Goal: Navigation & Orientation: Find specific page/section

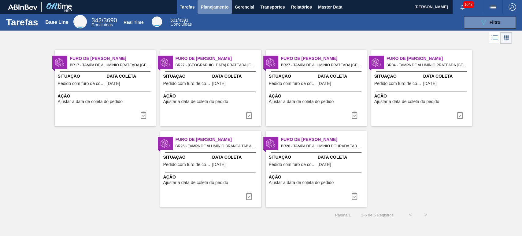
click at [220, 10] on span "Planejamento" at bounding box center [215, 6] width 28 height 7
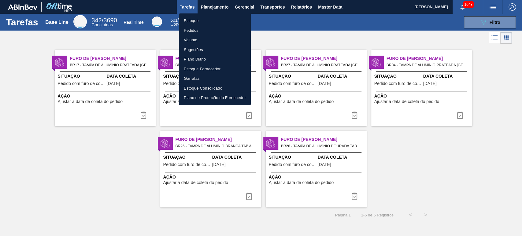
click at [197, 31] on li "Pedidos" at bounding box center [215, 31] width 72 height 10
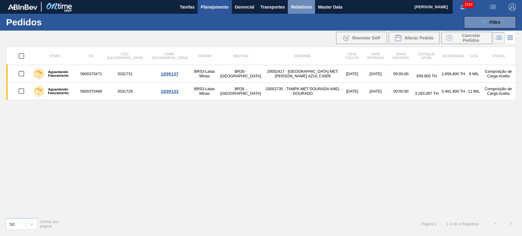
click at [305, 7] on span "Relatórios" at bounding box center [301, 6] width 21 height 7
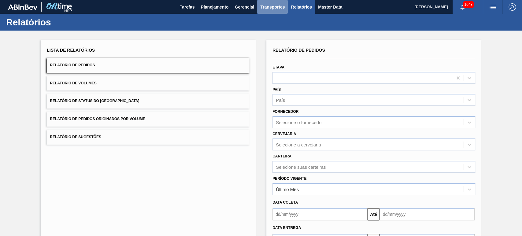
click at [275, 7] on span "Transportes" at bounding box center [272, 6] width 24 height 7
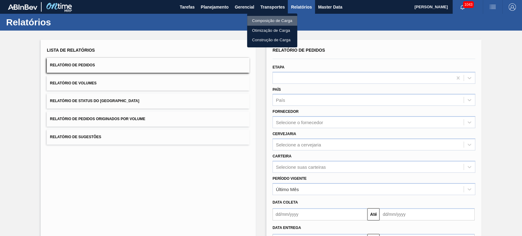
click at [265, 19] on li "Composição de Carga" at bounding box center [272, 21] width 50 height 10
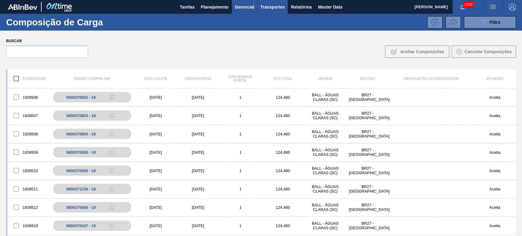
click at [240, 11] on button "Gerencial" at bounding box center [245, 7] width 26 height 14
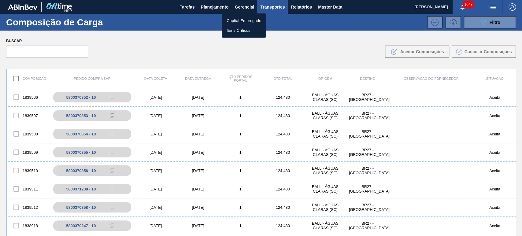
drag, startPoint x: 283, startPoint y: 38, endPoint x: 276, endPoint y: 35, distance: 7.0
click at [283, 38] on div at bounding box center [261, 118] width 522 height 236
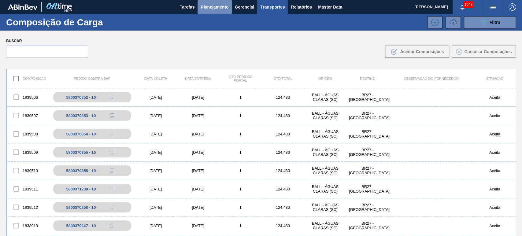
click at [215, 9] on span "Planejamento" at bounding box center [215, 6] width 28 height 7
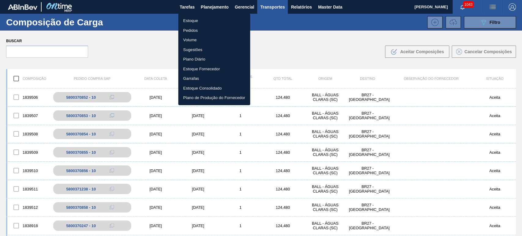
click at [244, 9] on div at bounding box center [261, 118] width 522 height 236
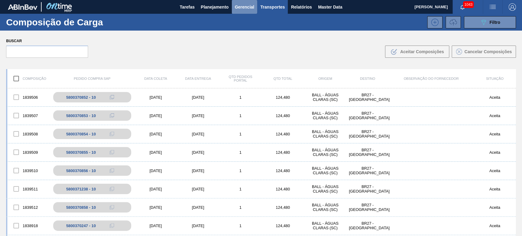
click at [249, 9] on span "Gerencial" at bounding box center [245, 6] width 20 height 7
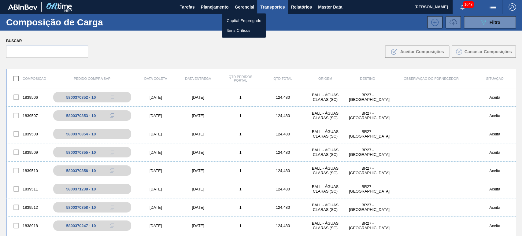
click at [220, 11] on div at bounding box center [261, 118] width 522 height 236
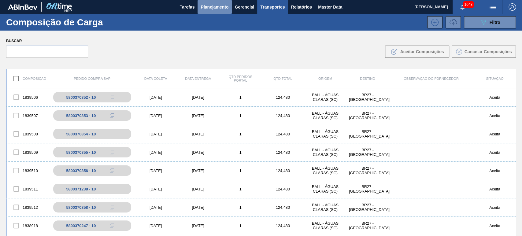
click at [220, 9] on span "Planejamento" at bounding box center [215, 6] width 28 height 7
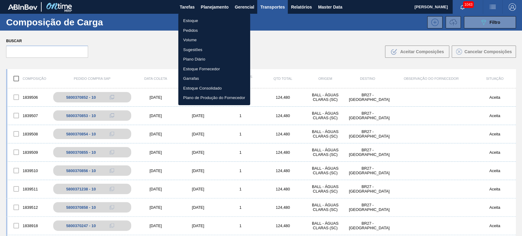
click at [269, 42] on div at bounding box center [261, 118] width 522 height 236
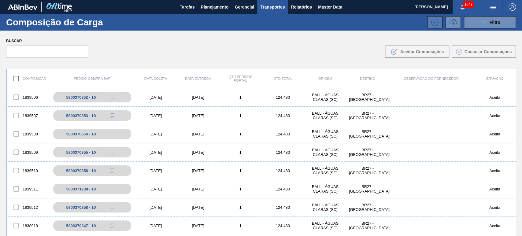
click at [433, 24] on icon at bounding box center [435, 22] width 10 height 7
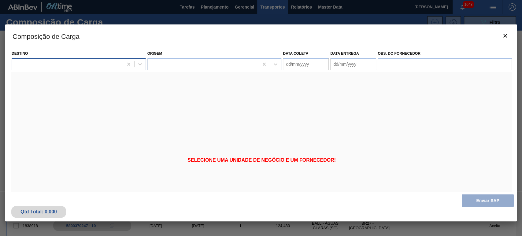
click at [102, 69] on div at bounding box center [79, 64] width 134 height 12
type input "u"
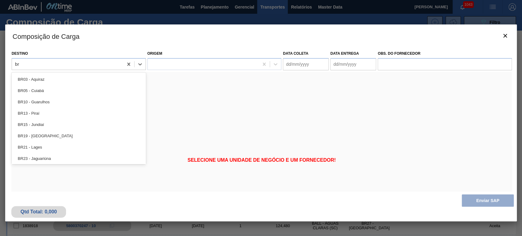
type input "br"
click at [163, 99] on div "Selecione uma unidade de negócio e um fornecedor!" at bounding box center [261, 160] width 500 height 177
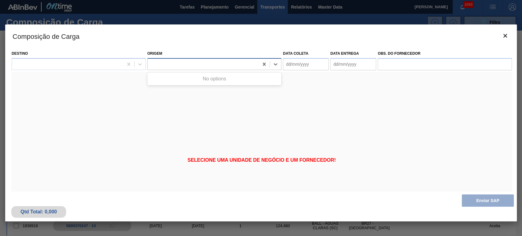
click at [222, 59] on div at bounding box center [214, 64] width 134 height 12
click at [503, 38] on icon "botão de ícone" at bounding box center [504, 35] width 7 height 7
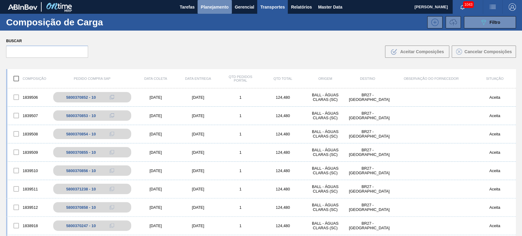
click at [216, 9] on span "Planejamento" at bounding box center [215, 6] width 28 height 7
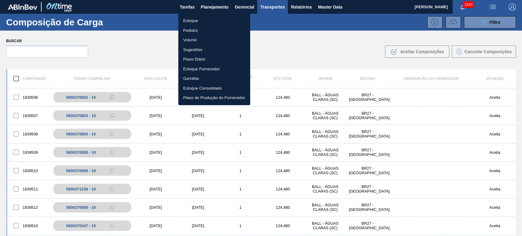
click at [189, 19] on li "Estoque" at bounding box center [214, 21] width 72 height 10
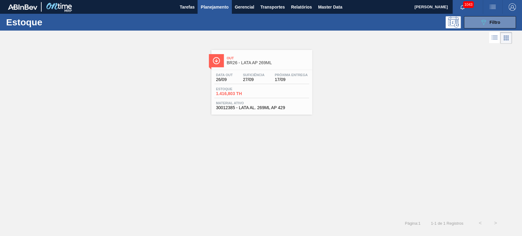
click at [219, 9] on span "Planejamento" at bounding box center [215, 6] width 28 height 7
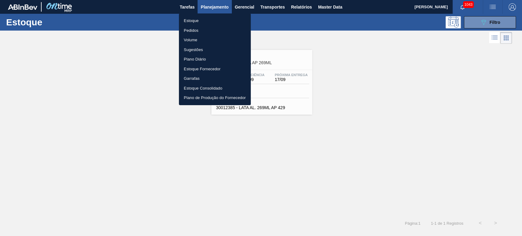
click at [191, 31] on li "Pedidos" at bounding box center [215, 31] width 72 height 10
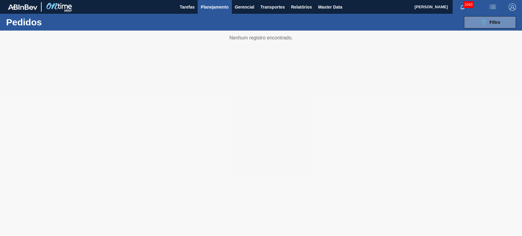
click at [221, 3] on span "Planejamento" at bounding box center [215, 6] width 28 height 7
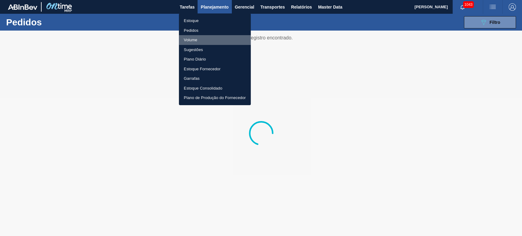
click at [194, 40] on li "Volume" at bounding box center [215, 40] width 72 height 10
